Goal: Navigation & Orientation: Understand site structure

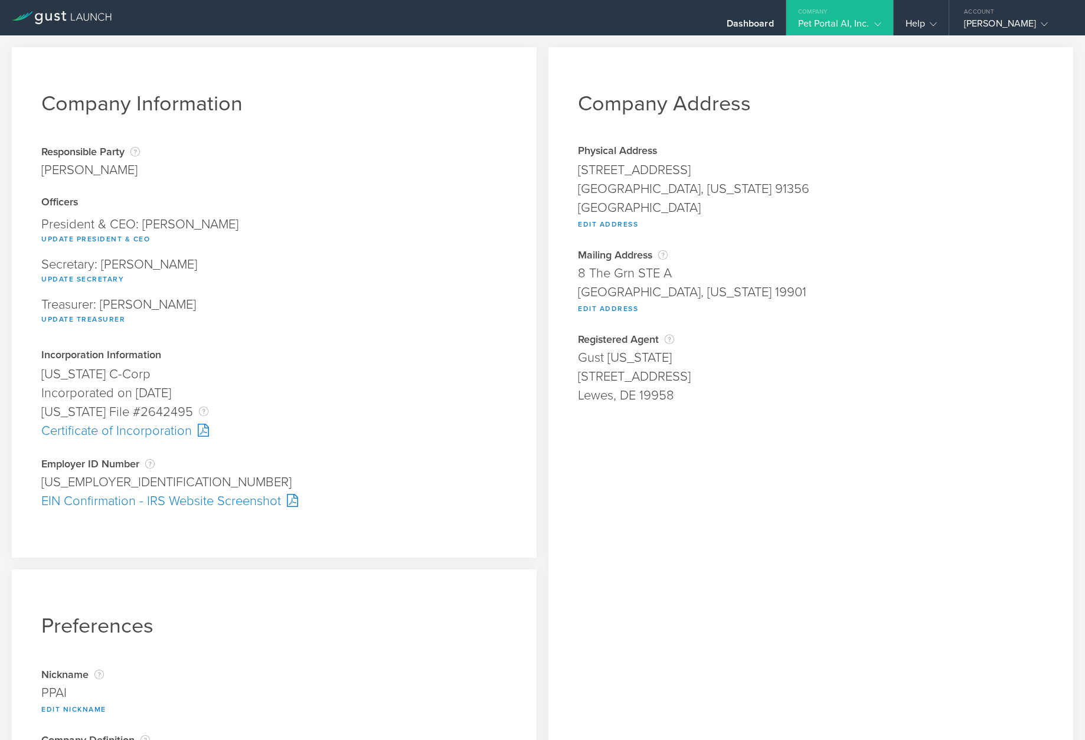
click at [862, 25] on div "Pet Portal AI, Inc." at bounding box center [839, 27] width 83 height 18
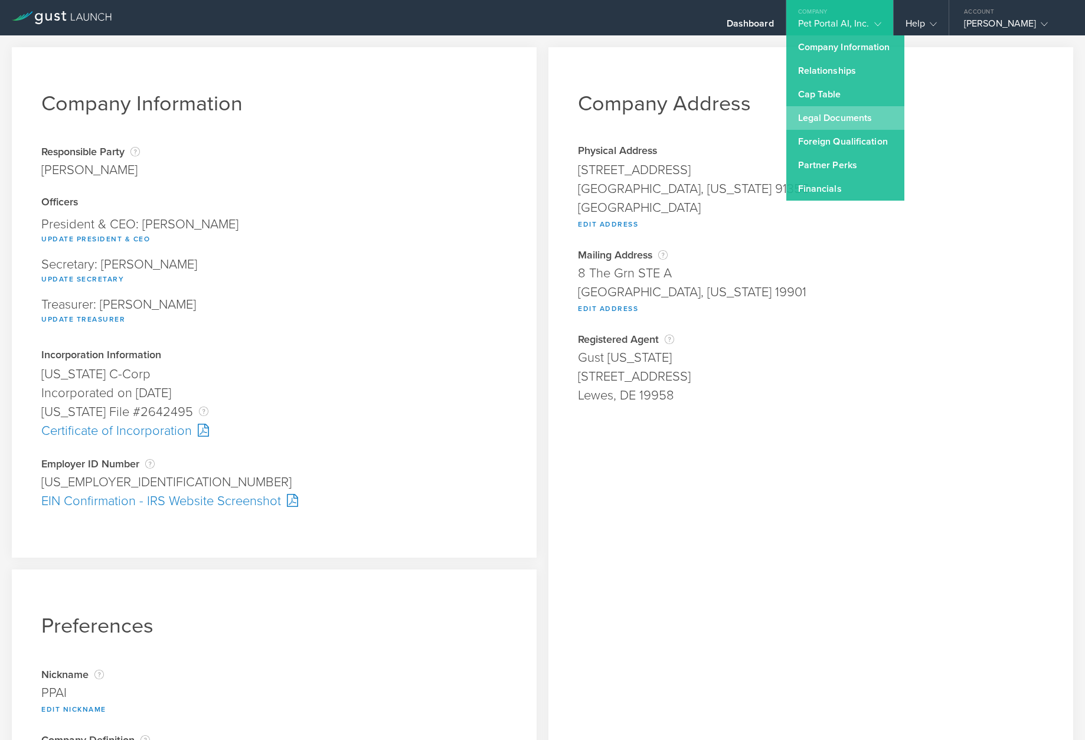
click at [853, 106] on link "Legal Documents" at bounding box center [845, 118] width 118 height 24
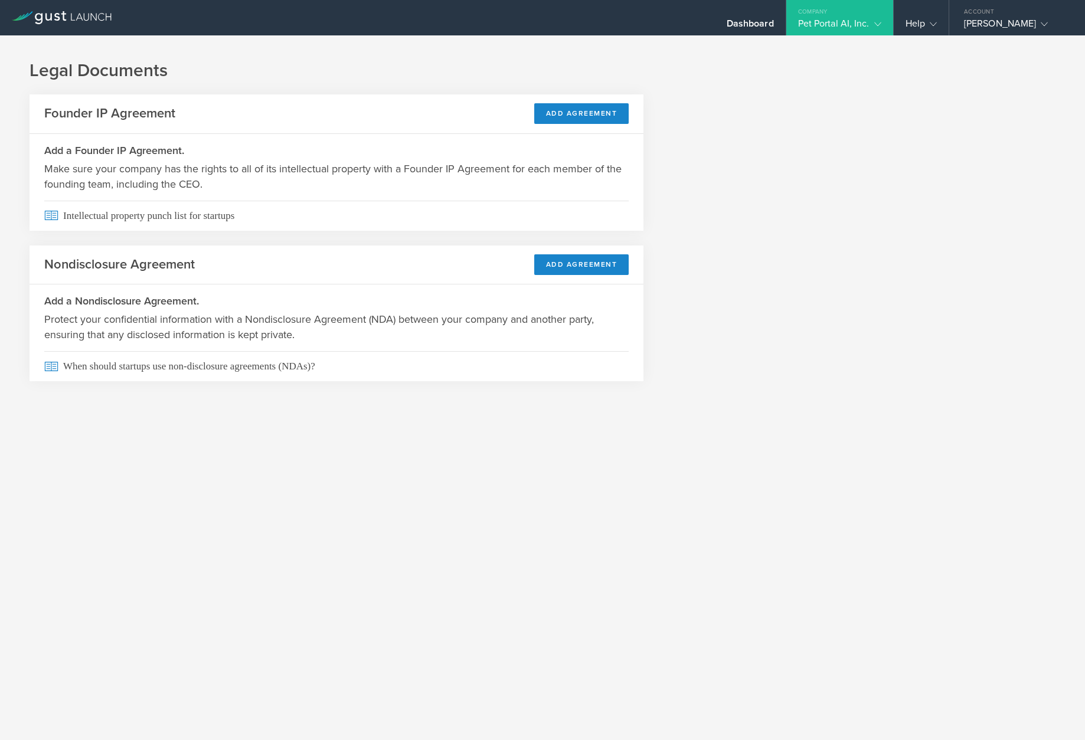
click at [858, 29] on div "Pet Portal AI, Inc." at bounding box center [839, 27] width 83 height 18
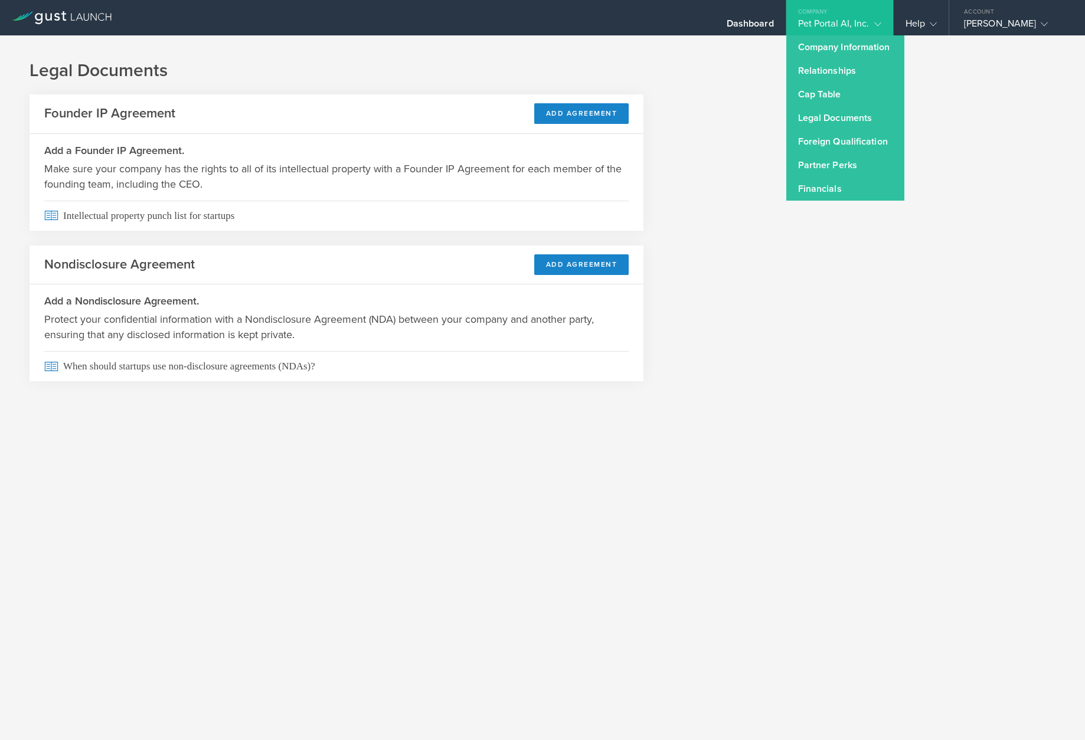
click at [856, 114] on link "Legal Documents" at bounding box center [845, 118] width 118 height 24
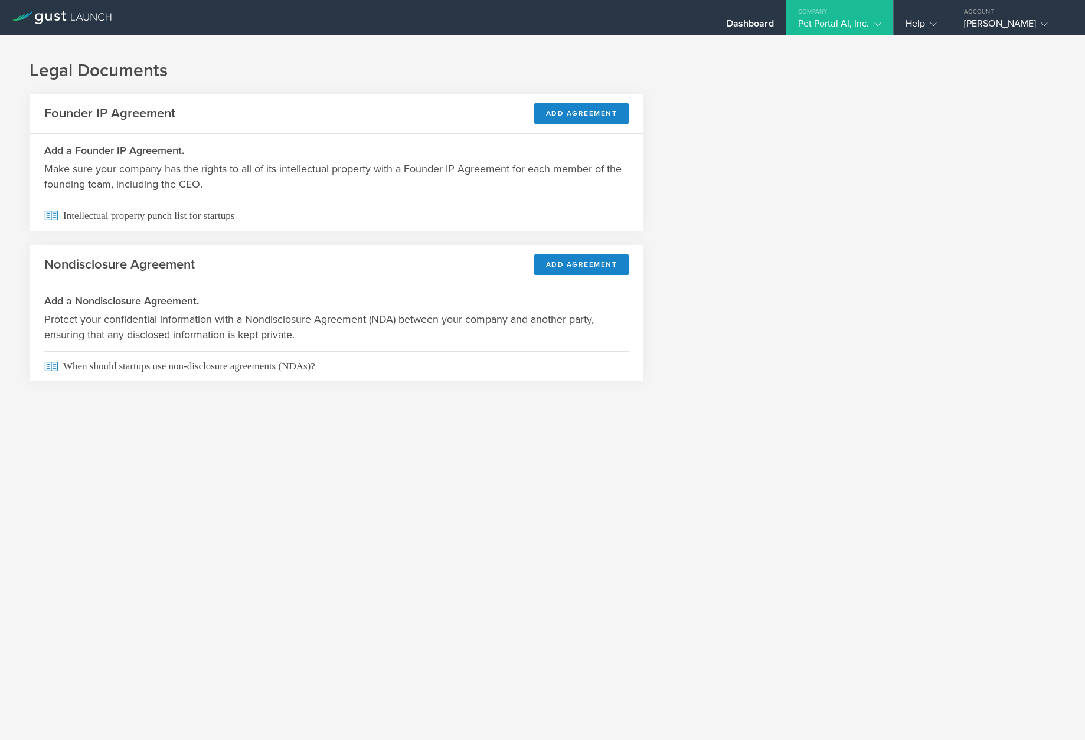
click at [847, 23] on div "Pet Portal AI, Inc." at bounding box center [839, 27] width 83 height 18
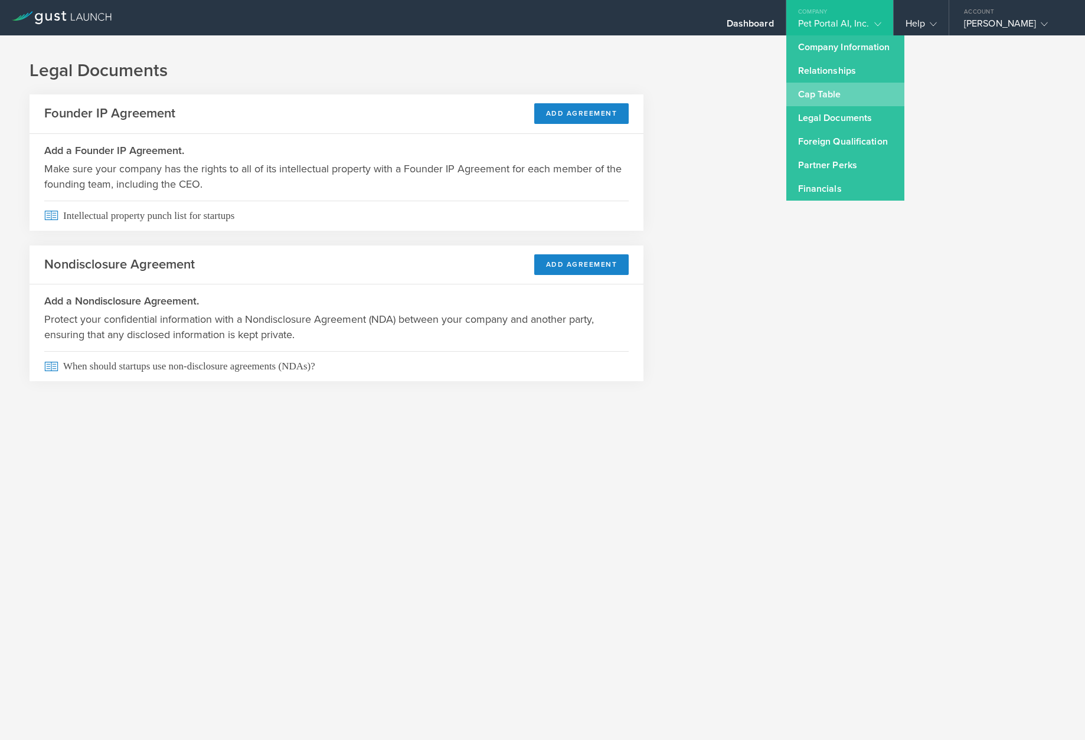
click at [852, 88] on link "Cap Table" at bounding box center [845, 95] width 118 height 24
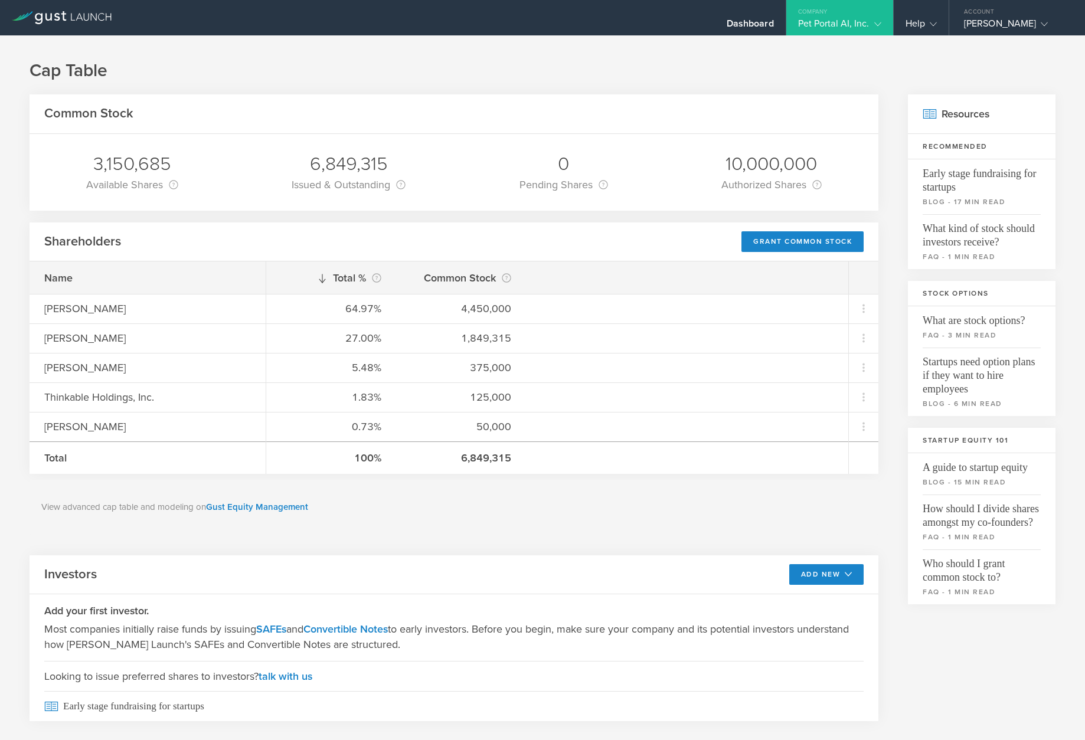
click at [868, 27] on div "Pet Portal AI, Inc." at bounding box center [839, 27] width 83 height 18
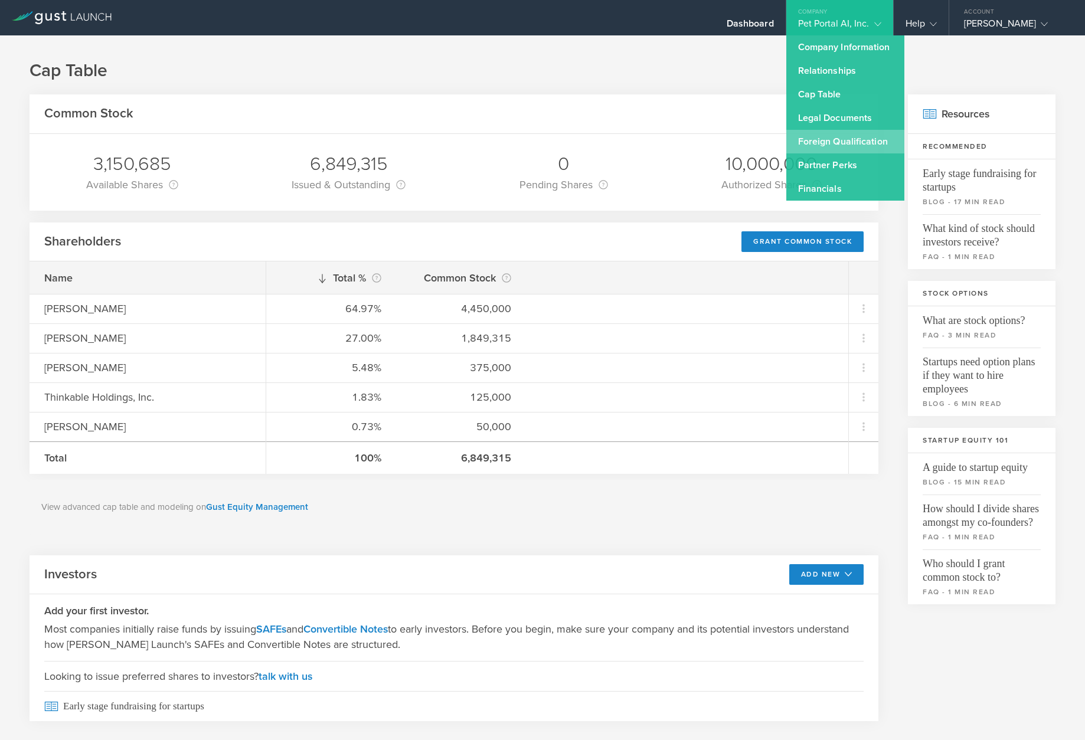
click at [876, 146] on link "Foreign Qualification" at bounding box center [845, 142] width 118 height 24
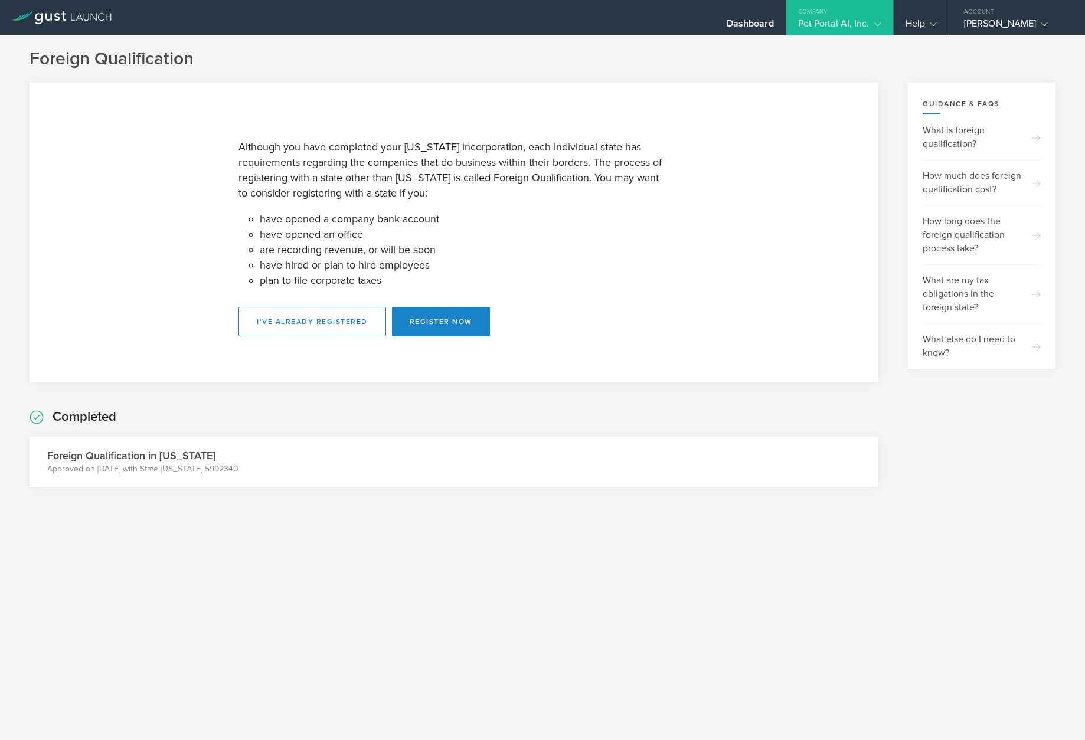
click at [865, 28] on div "Pet Portal AI, Inc." at bounding box center [839, 27] width 83 height 18
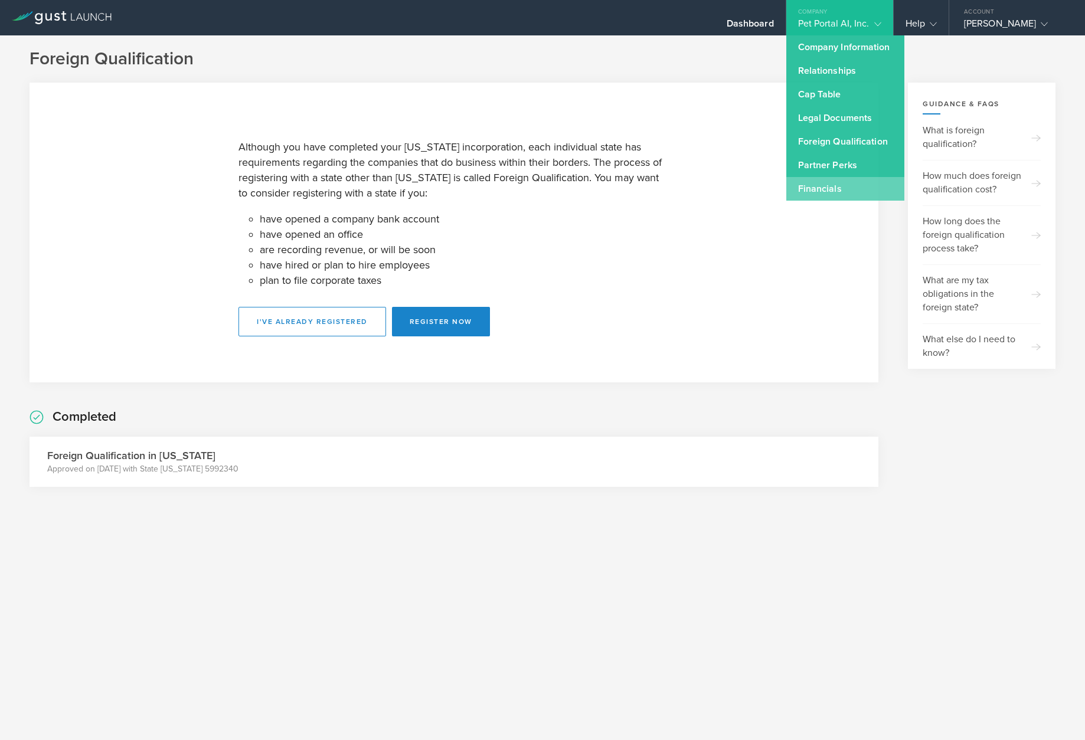
click at [875, 181] on link "Financials" at bounding box center [845, 189] width 118 height 24
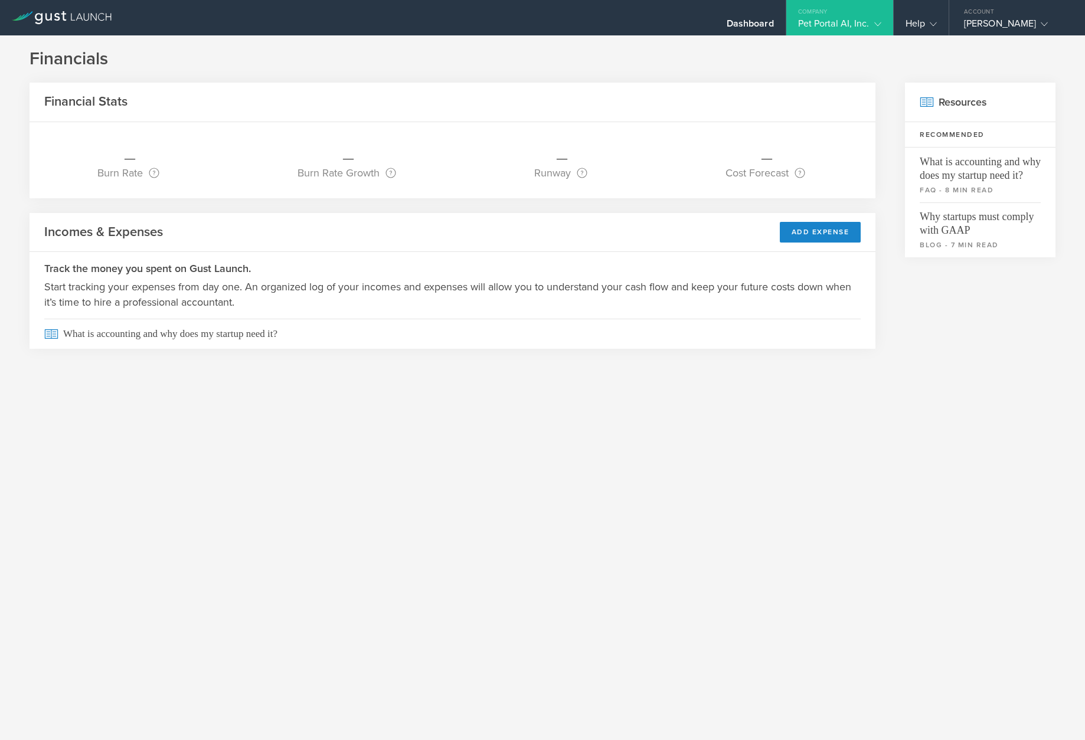
click at [863, 25] on div "Pet Portal AI, Inc." at bounding box center [839, 27] width 83 height 18
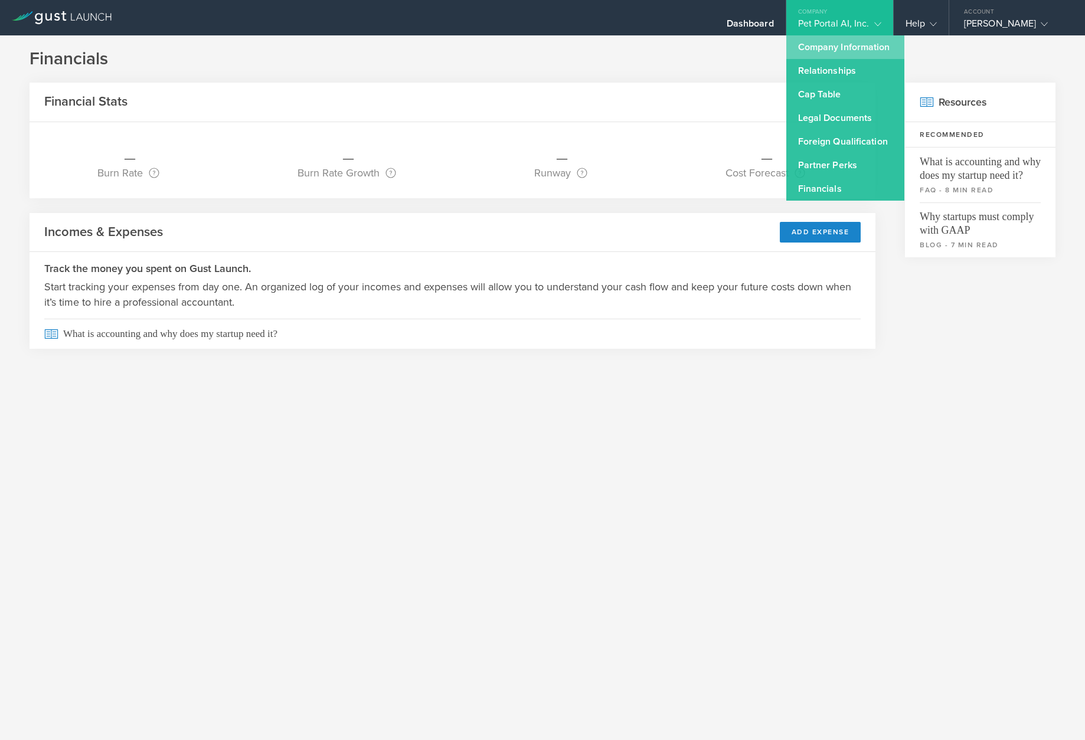
click at [860, 50] on link "Company Information" at bounding box center [845, 47] width 118 height 24
